Goal: Transaction & Acquisition: Purchase product/service

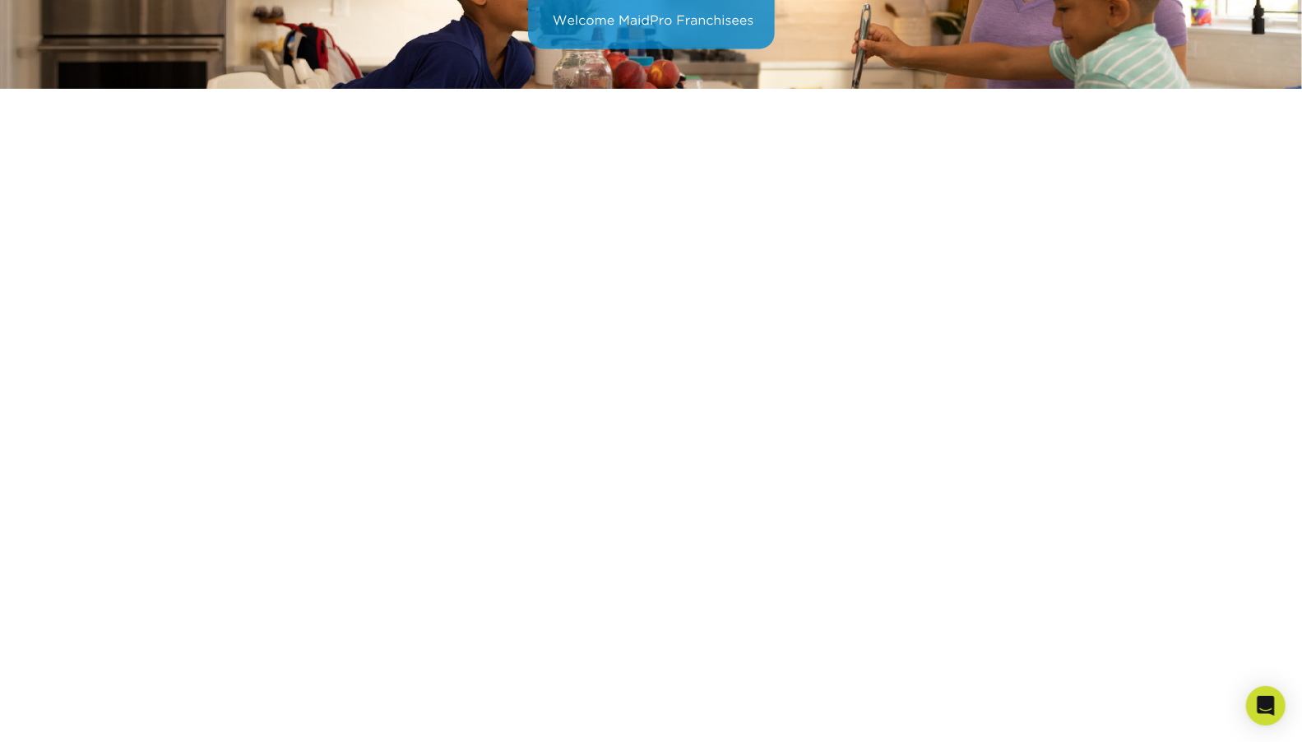
scroll to position [221, 0]
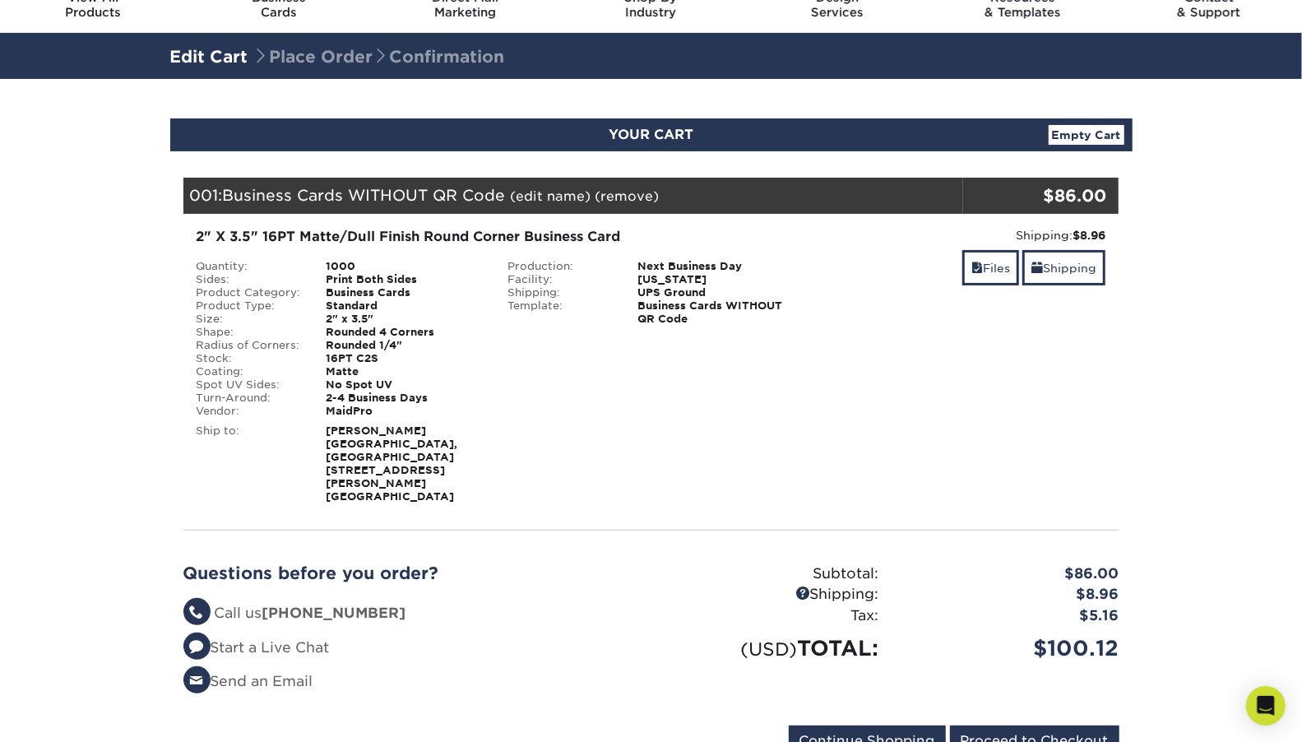
scroll to position [83, 0]
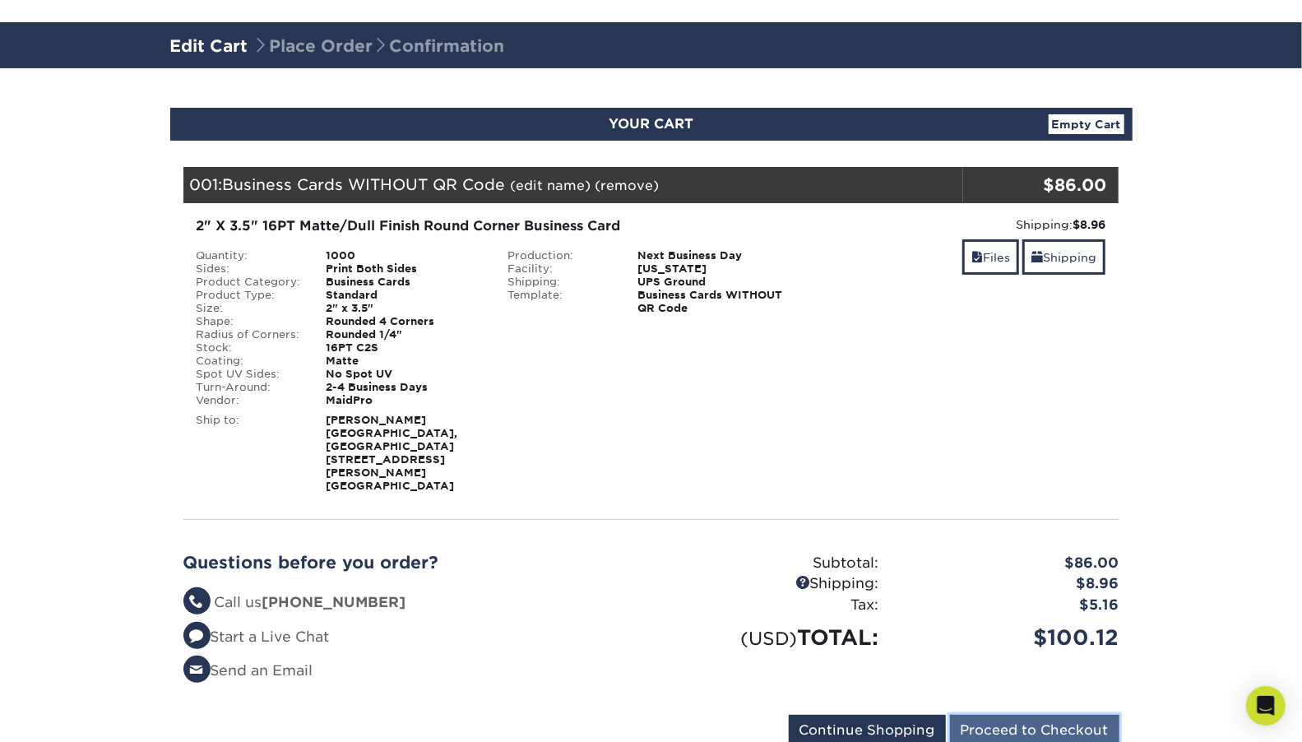
click at [1010, 715] on input "Proceed to Checkout" at bounding box center [1034, 730] width 169 height 31
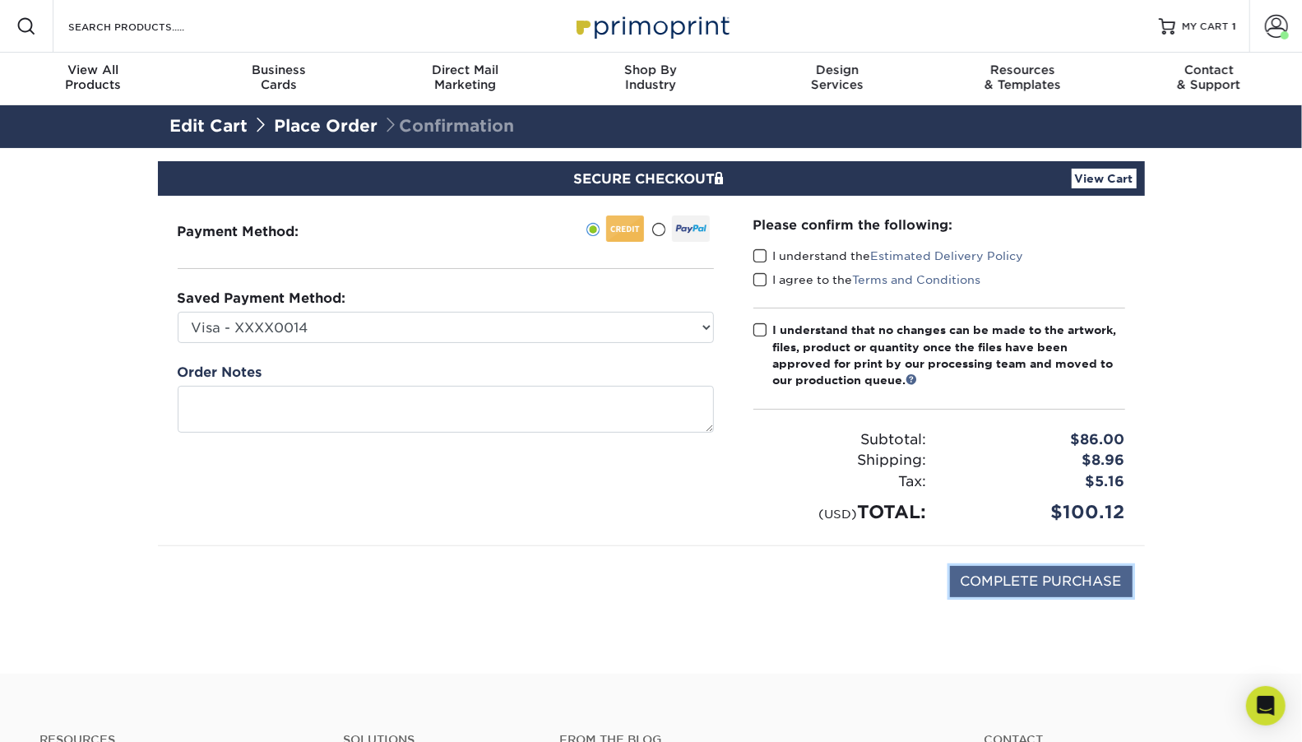
click at [1062, 588] on input "COMPLETE PURCHASE" at bounding box center [1041, 581] width 183 height 31
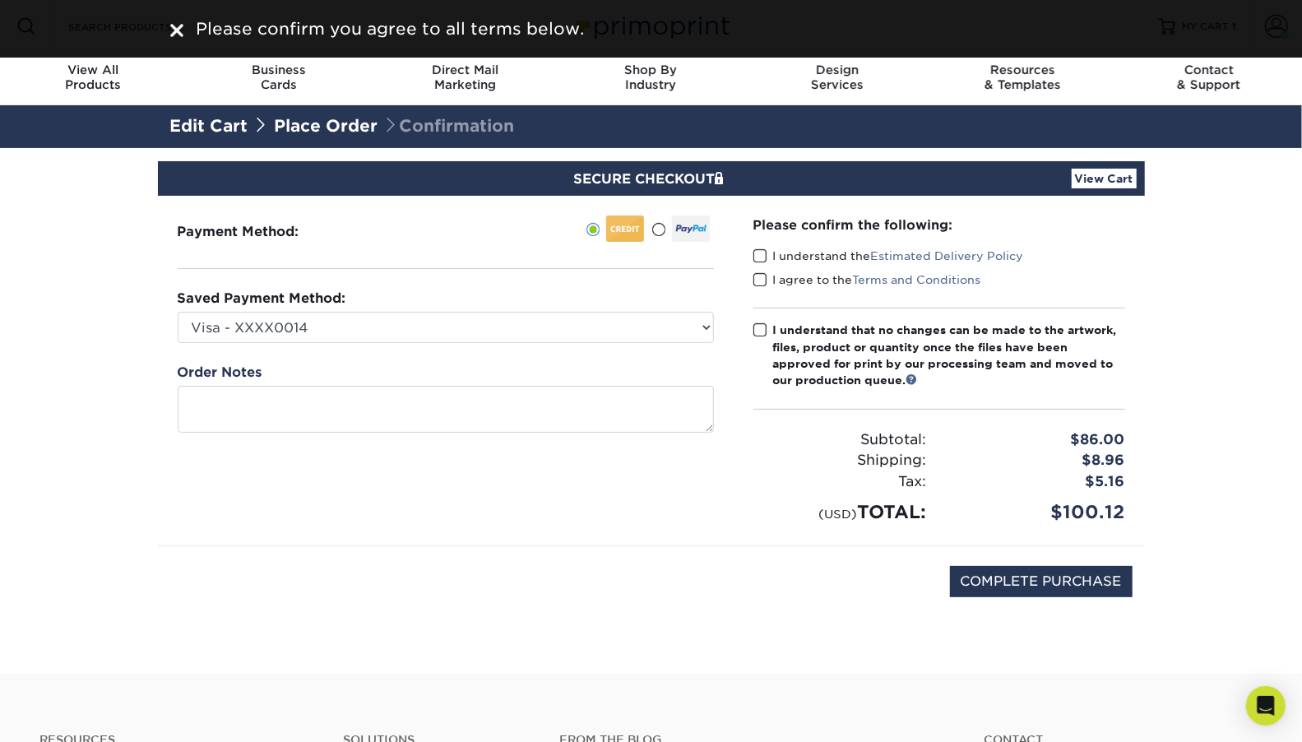
click at [761, 255] on span at bounding box center [761, 256] width 14 height 16
click at [0, 0] on input "I understand the Estimated Delivery Policy" at bounding box center [0, 0] width 0 height 0
click at [757, 276] on span at bounding box center [761, 280] width 14 height 16
click at [0, 0] on input "I agree to the Terms and Conditions" at bounding box center [0, 0] width 0 height 0
click at [763, 327] on span at bounding box center [761, 331] width 14 height 16
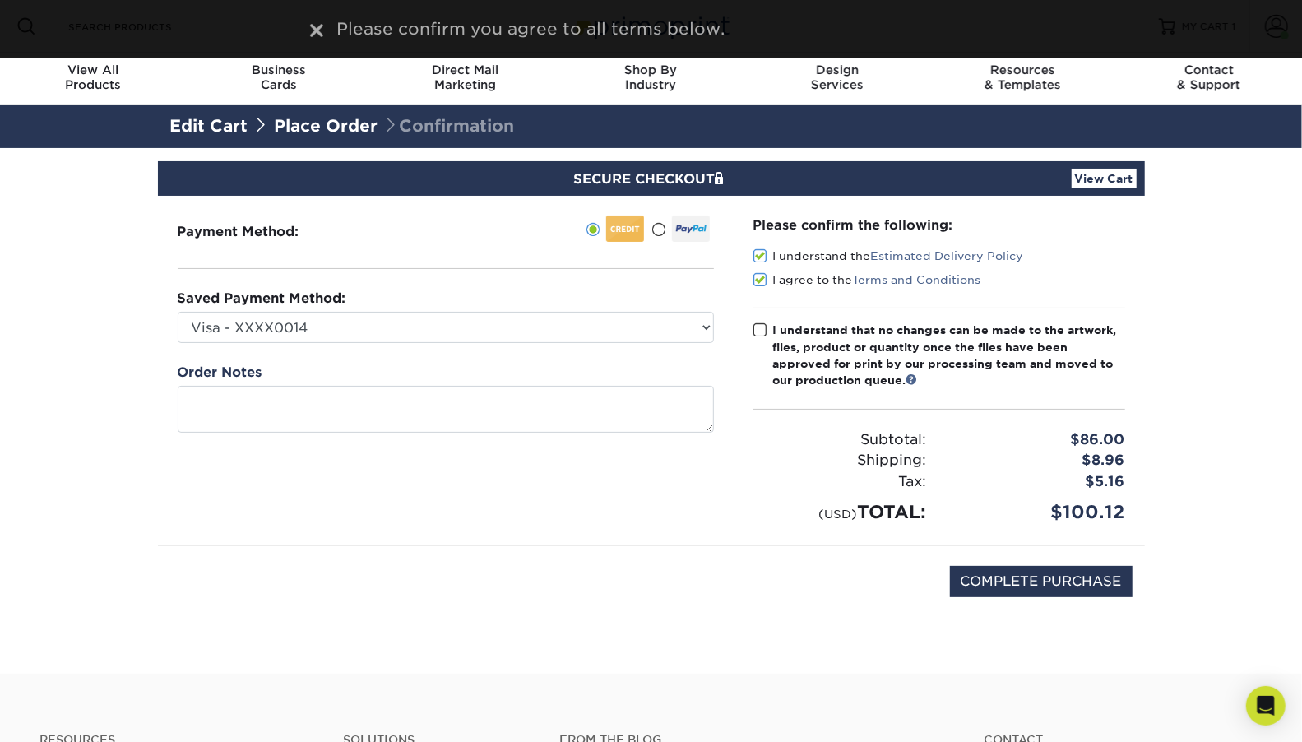
click at [0, 0] on input "I understand that no changes can be made to the artwork, files, product or quan…" at bounding box center [0, 0] width 0 height 0
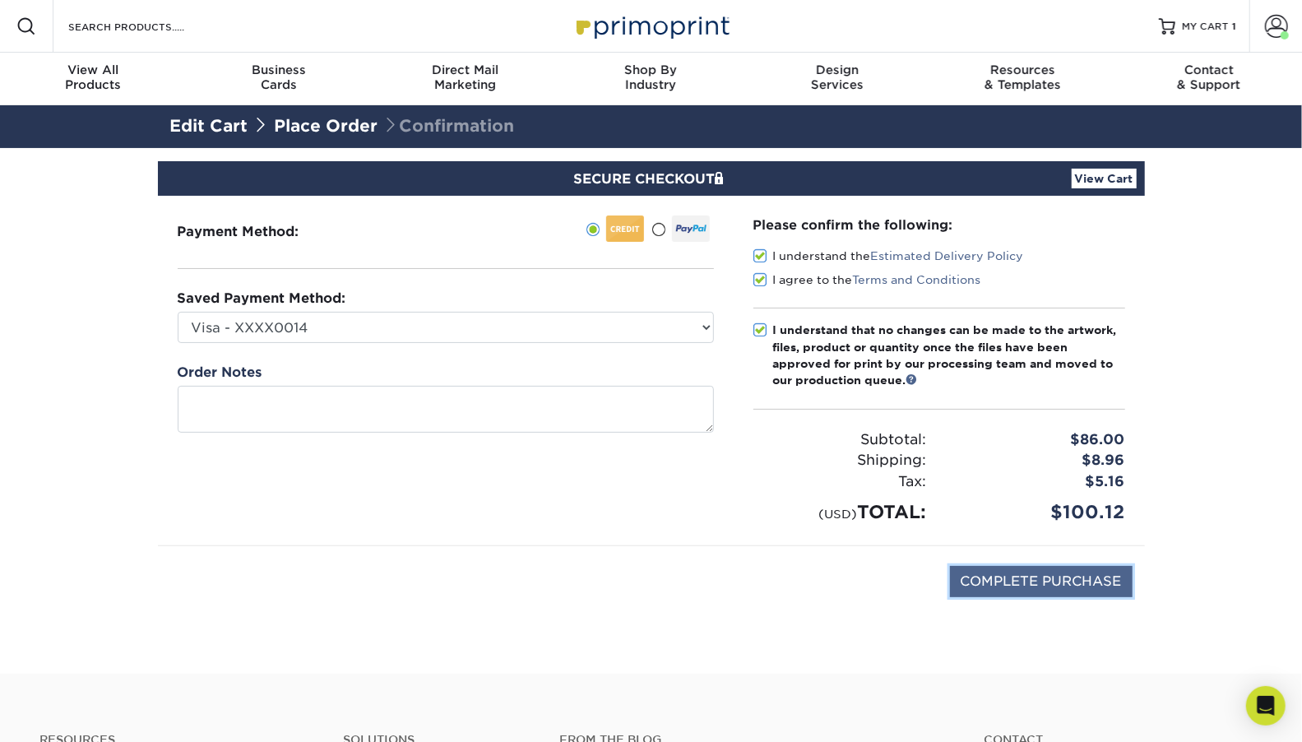
click at [1024, 585] on input "COMPLETE PURCHASE" at bounding box center [1041, 581] width 183 height 31
type input "PROCESSING, PLEASE WAIT..."
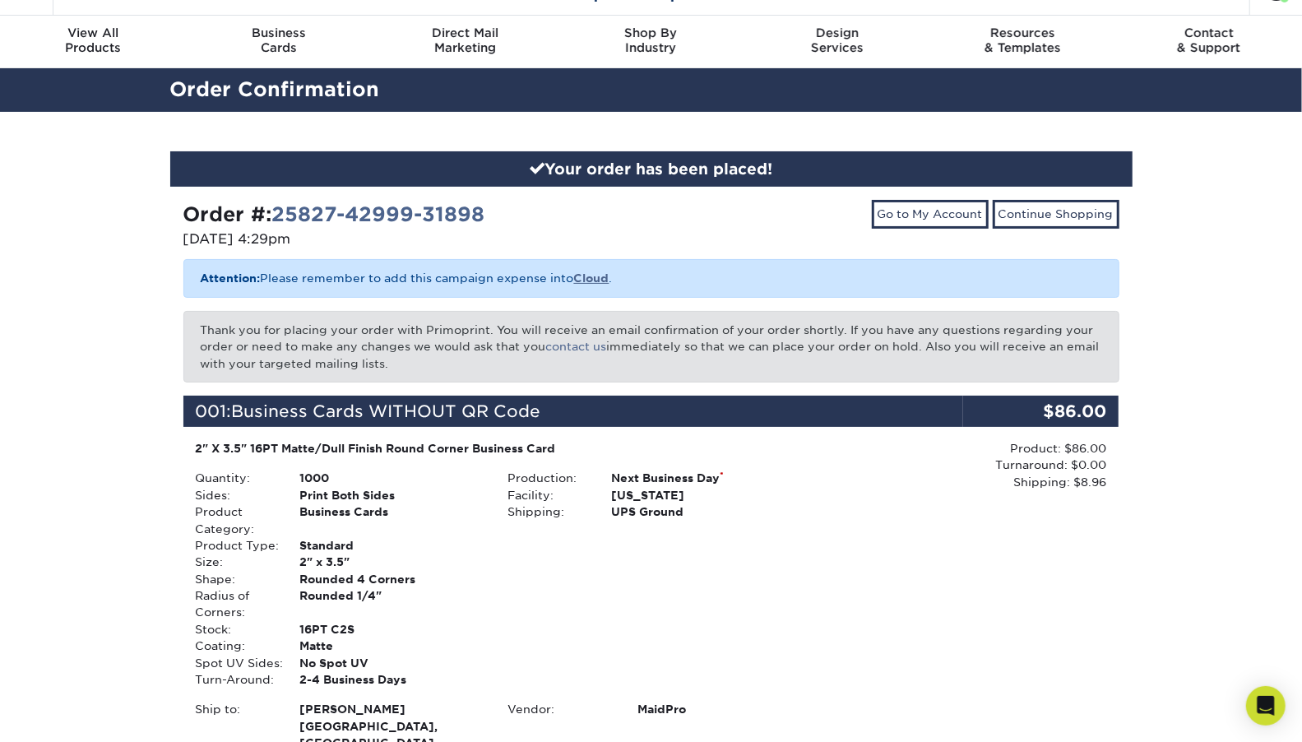
scroll to position [20, 0]
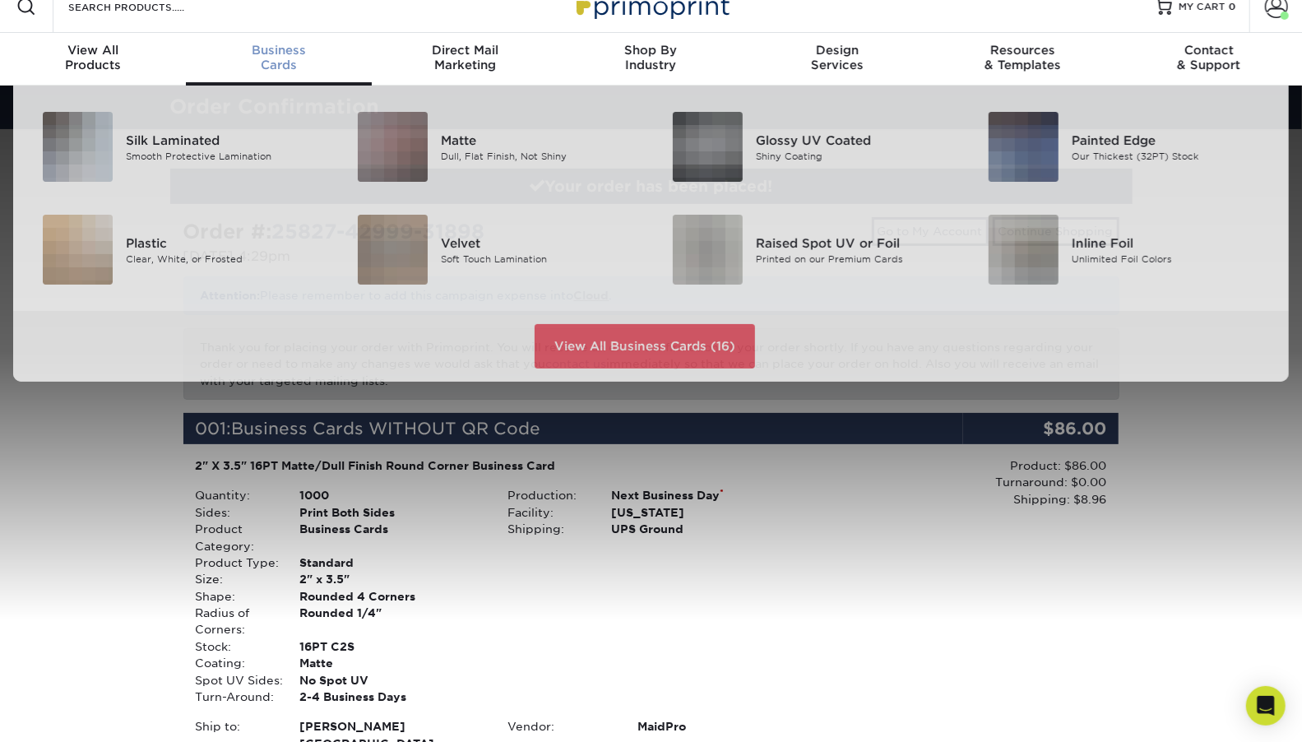
click at [288, 60] on div "Business Cards" at bounding box center [279, 58] width 186 height 30
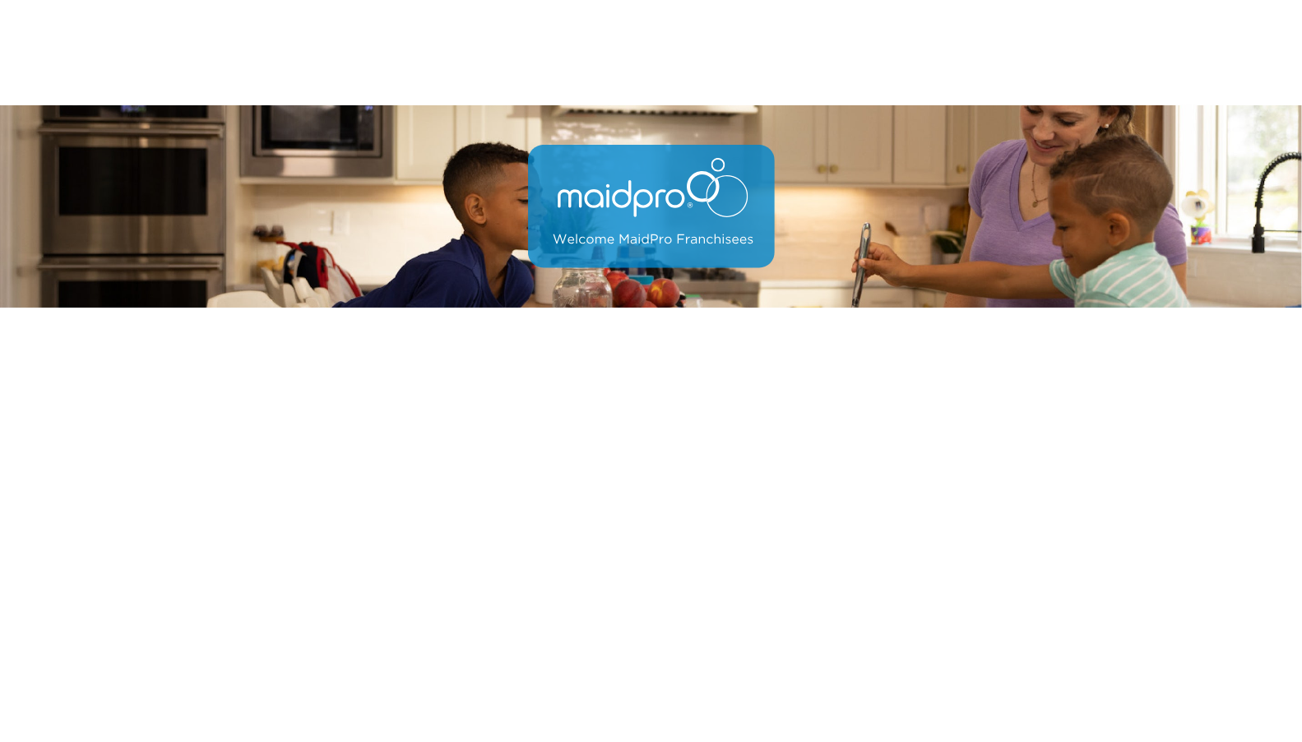
scroll to position [307, 0]
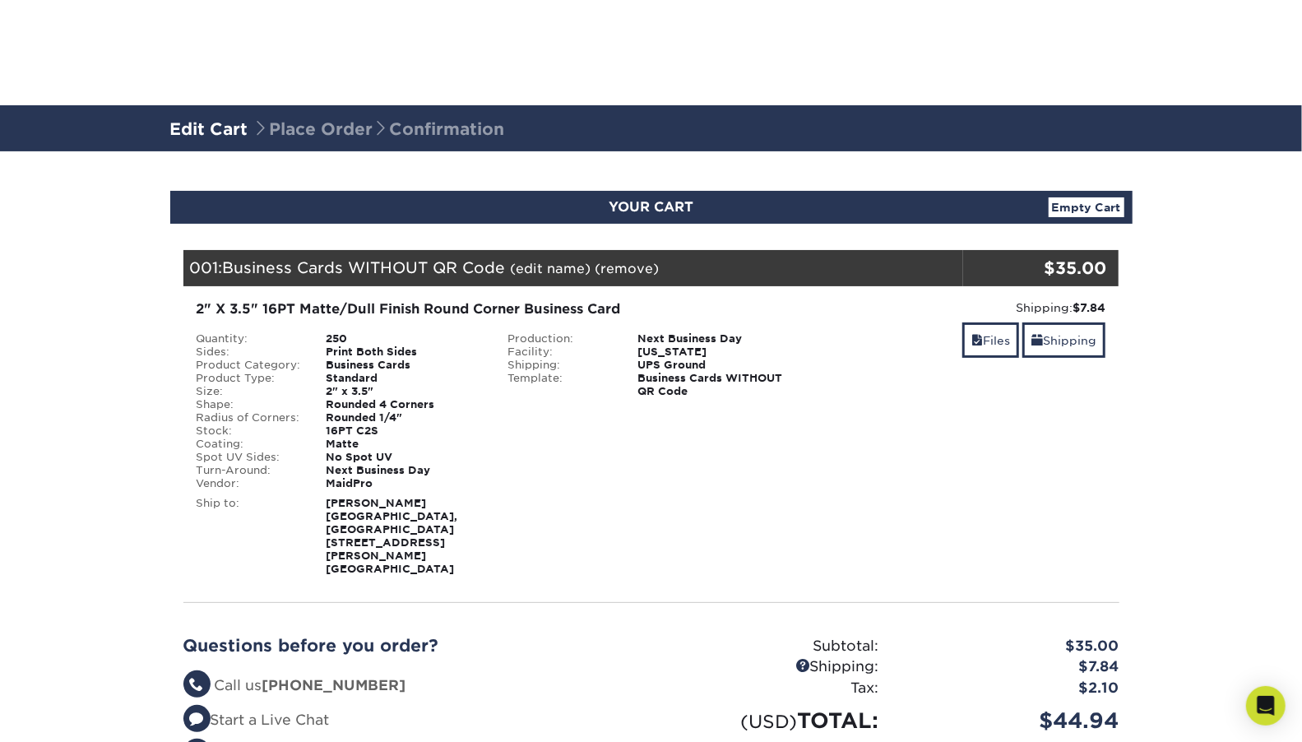
scroll to position [175, 0]
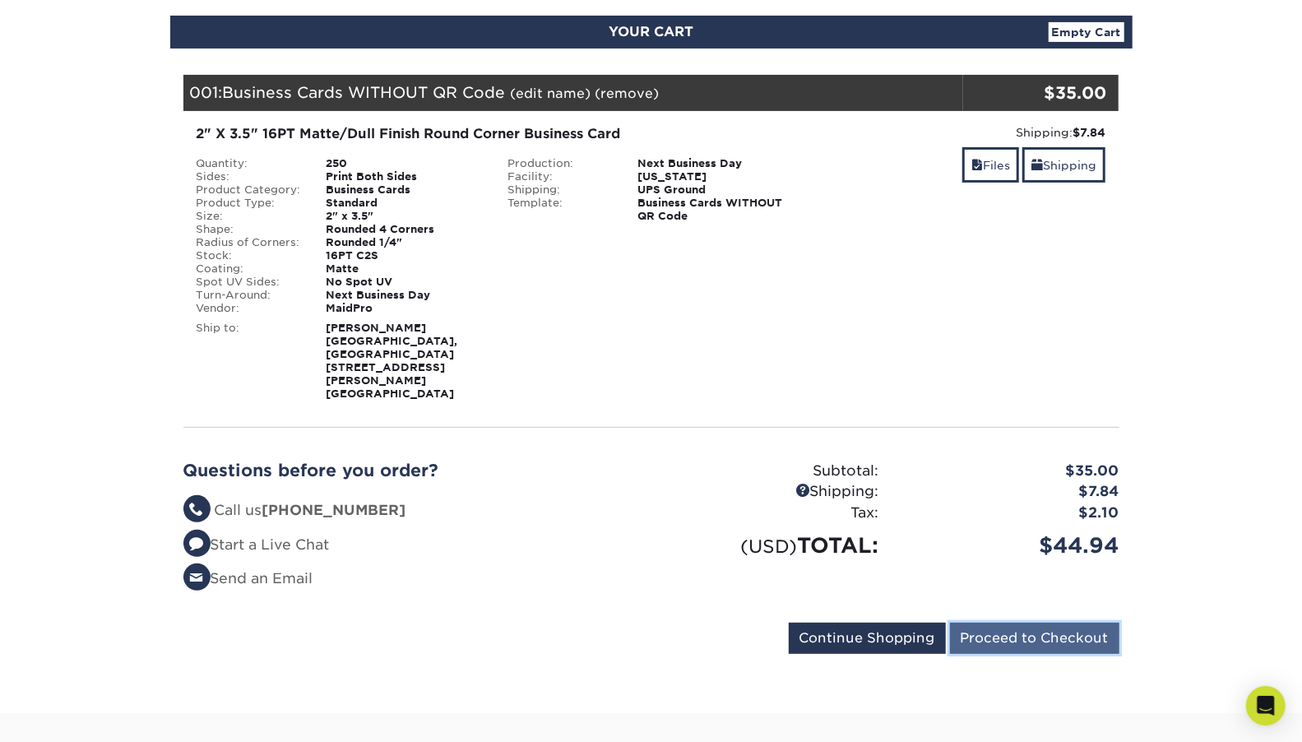
click at [1020, 623] on input "Proceed to Checkout" at bounding box center [1034, 638] width 169 height 31
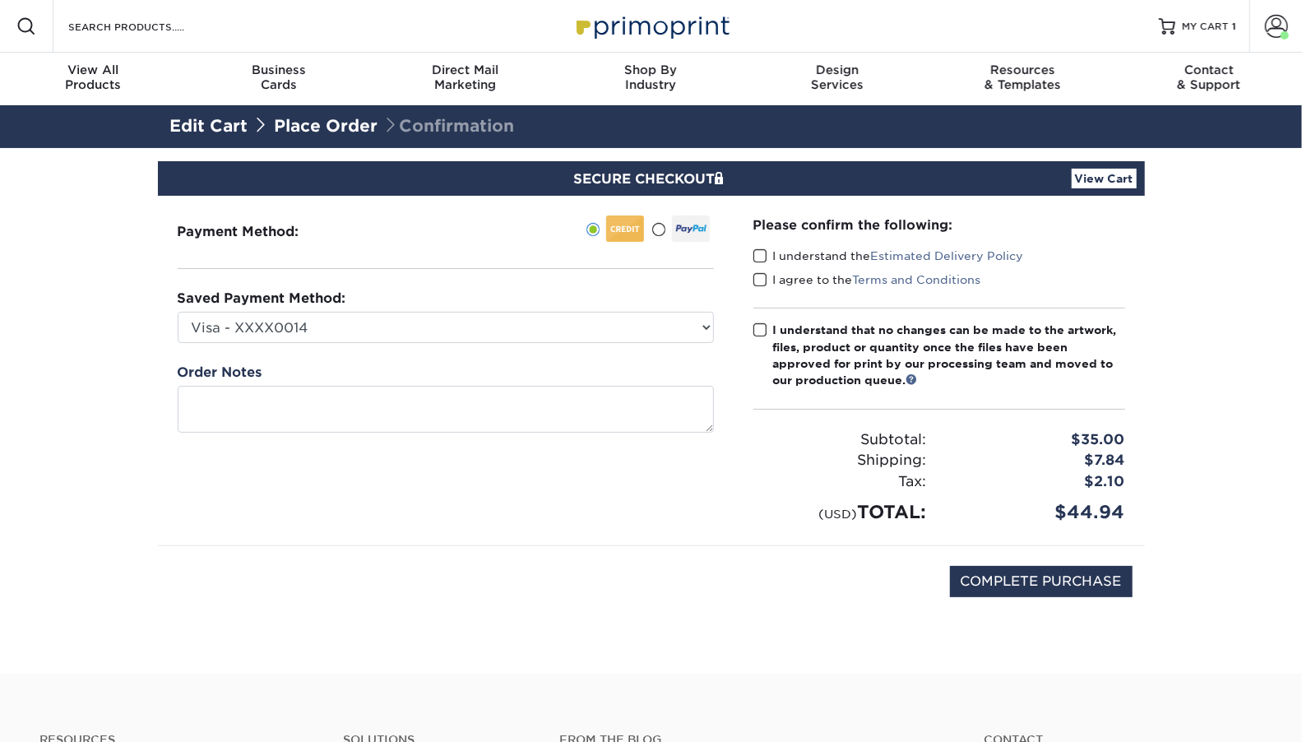
click at [757, 253] on span at bounding box center [761, 256] width 14 height 16
click at [0, 0] on input "I understand the Estimated Delivery Policy" at bounding box center [0, 0] width 0 height 0
click at [764, 276] on span at bounding box center [761, 280] width 14 height 16
click at [0, 0] on input "I agree to the Terms and Conditions" at bounding box center [0, 0] width 0 height 0
click at [765, 323] on span at bounding box center [761, 331] width 14 height 16
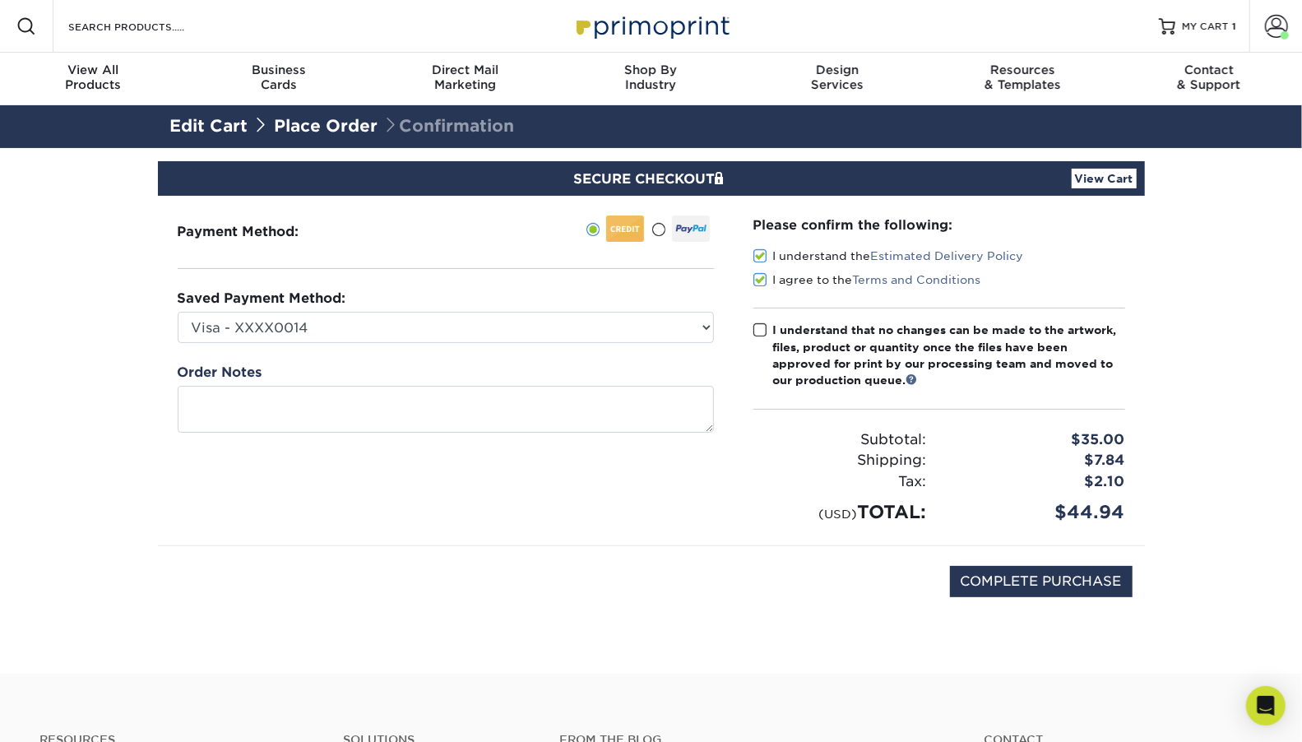
click at [0, 0] on input "I understand that no changes can be made to the artwork, files, product or quan…" at bounding box center [0, 0] width 0 height 0
click at [1043, 573] on input "COMPLETE PURCHASE" at bounding box center [1041, 581] width 183 height 31
type input "PROCESSING, PLEASE WAIT..."
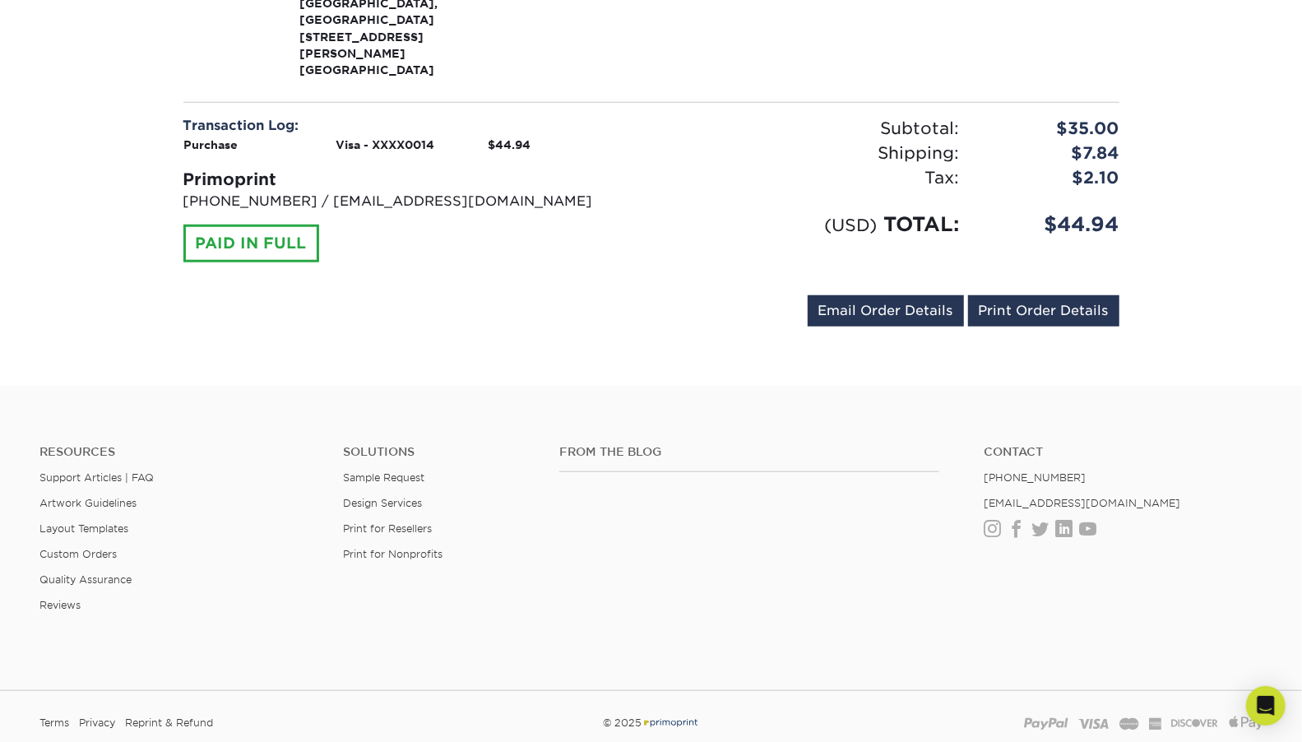
scroll to position [763, 0]
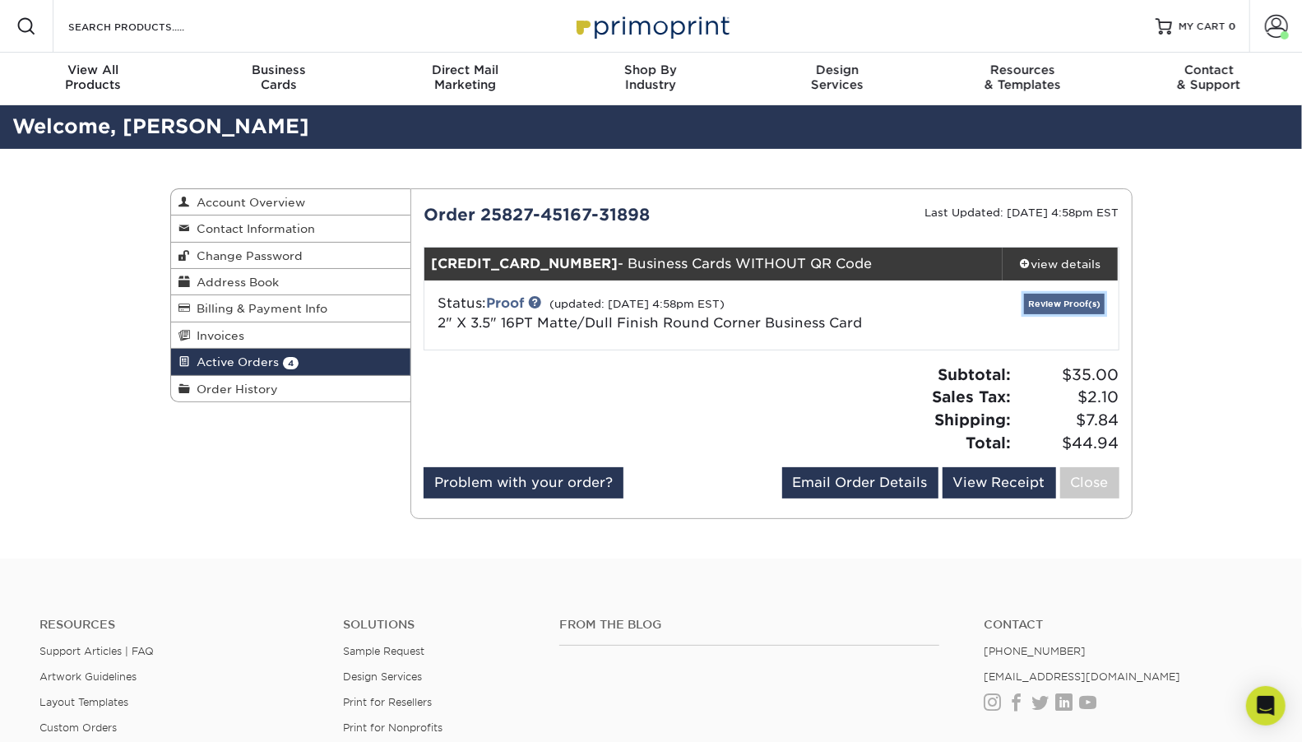
click at [1092, 307] on link "Review Proof(s)" at bounding box center [1064, 304] width 81 height 21
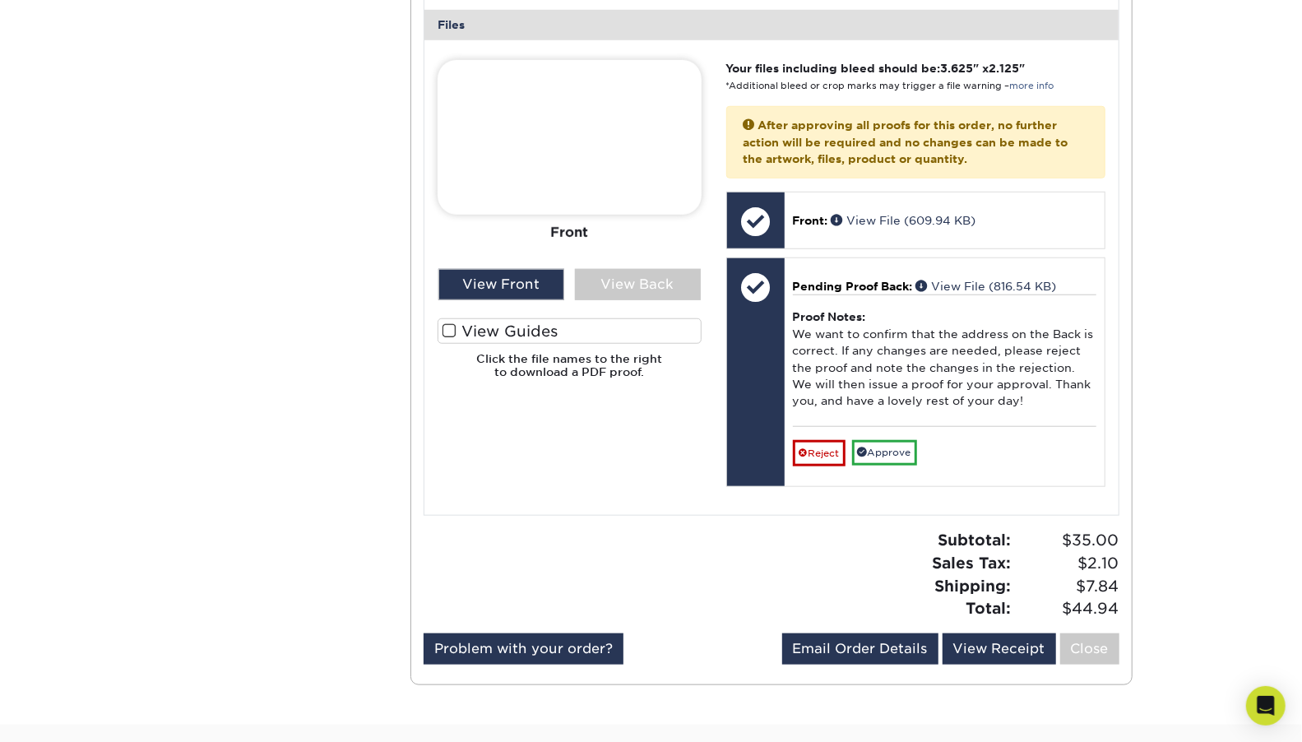
scroll to position [755, 0]
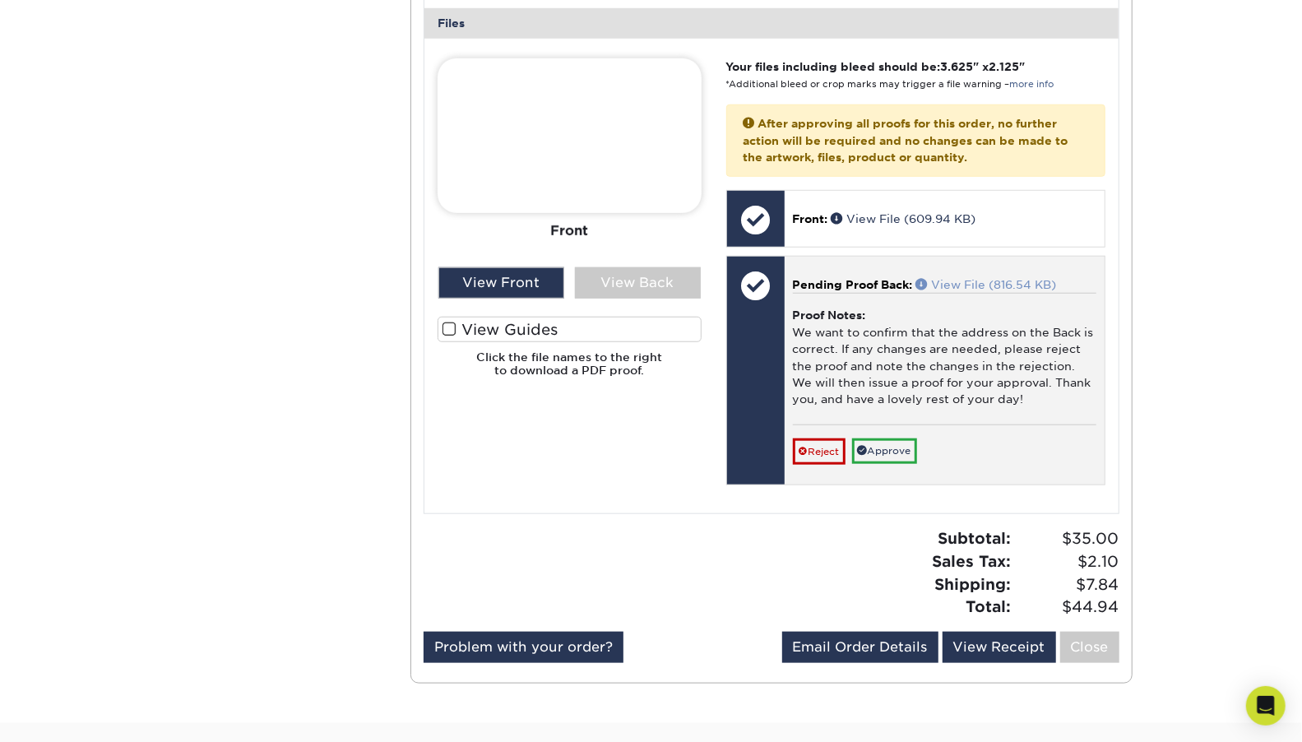
click at [1018, 280] on link "View File (816.54 KB)" at bounding box center [987, 284] width 141 height 13
click at [902, 453] on link "Approve" at bounding box center [884, 452] width 65 height 26
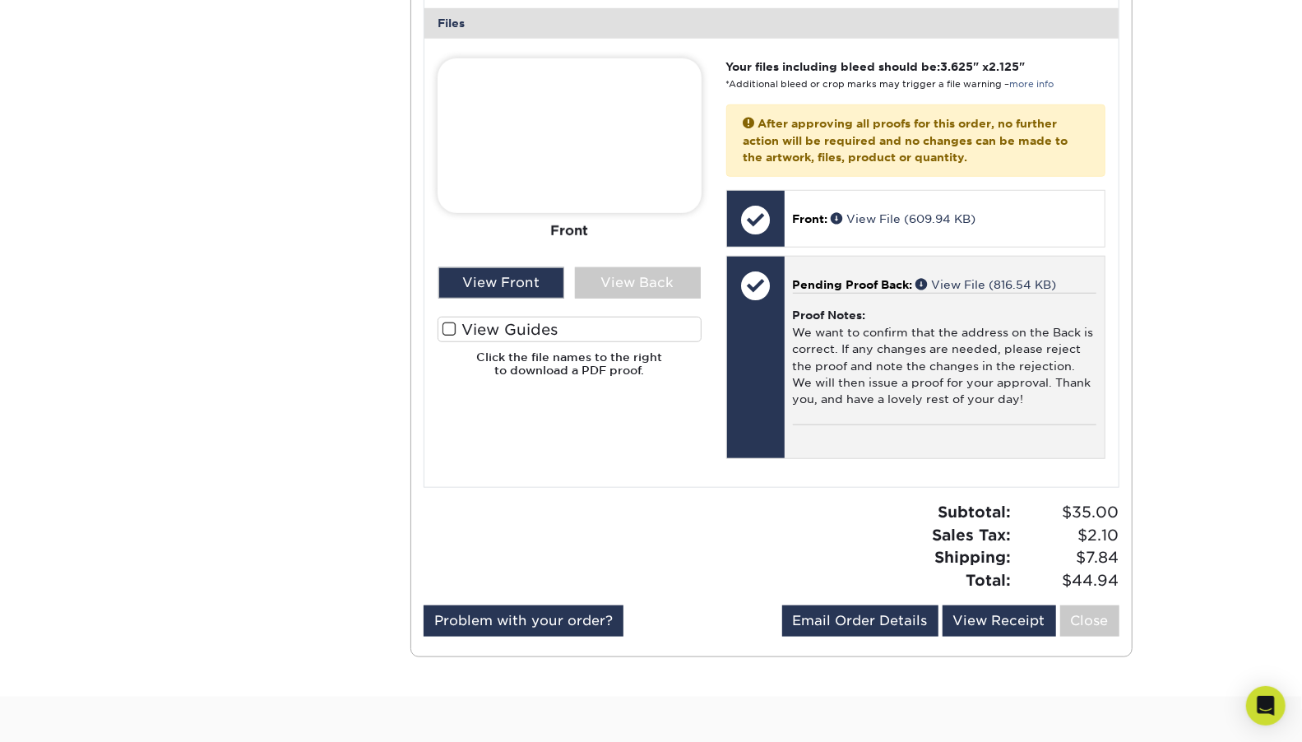
click at [857, 386] on div "Proof Notes: We want to confirm that the address on the Back is correct. If any…" at bounding box center [945, 359] width 304 height 132
click at [925, 278] on span at bounding box center [925, 284] width 16 height 12
